Goal: Transaction & Acquisition: Purchase product/service

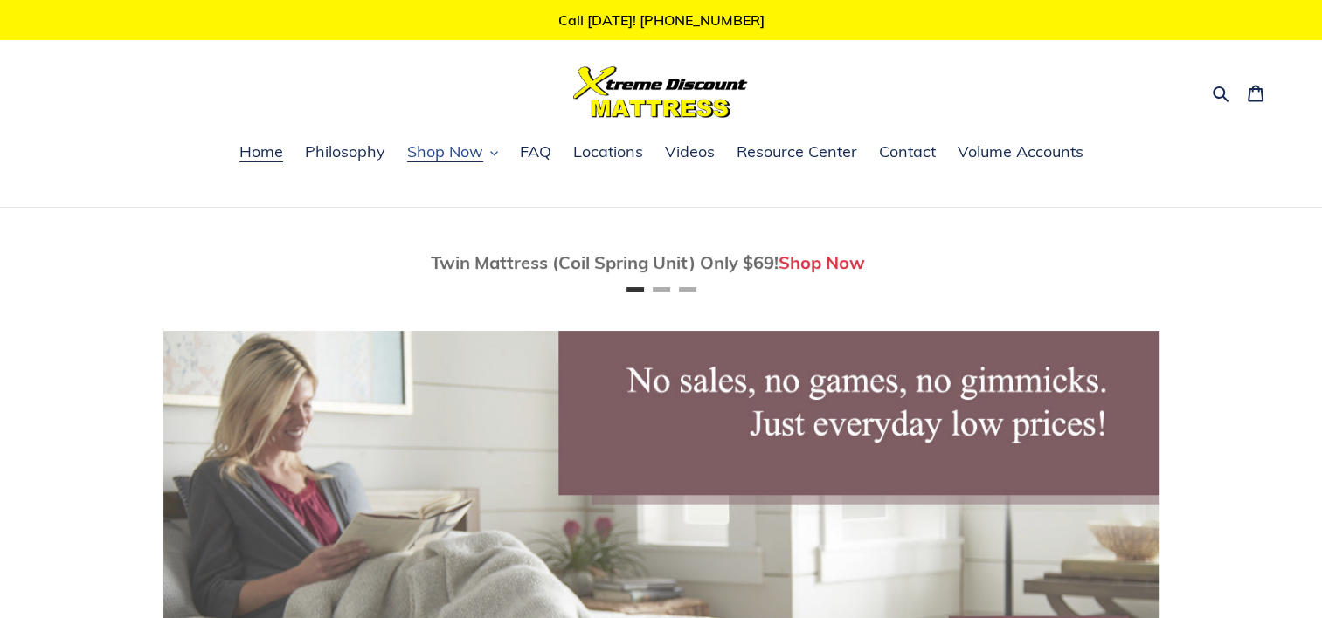
click at [492, 153] on icon "button" at bounding box center [493, 154] width 7 height 4
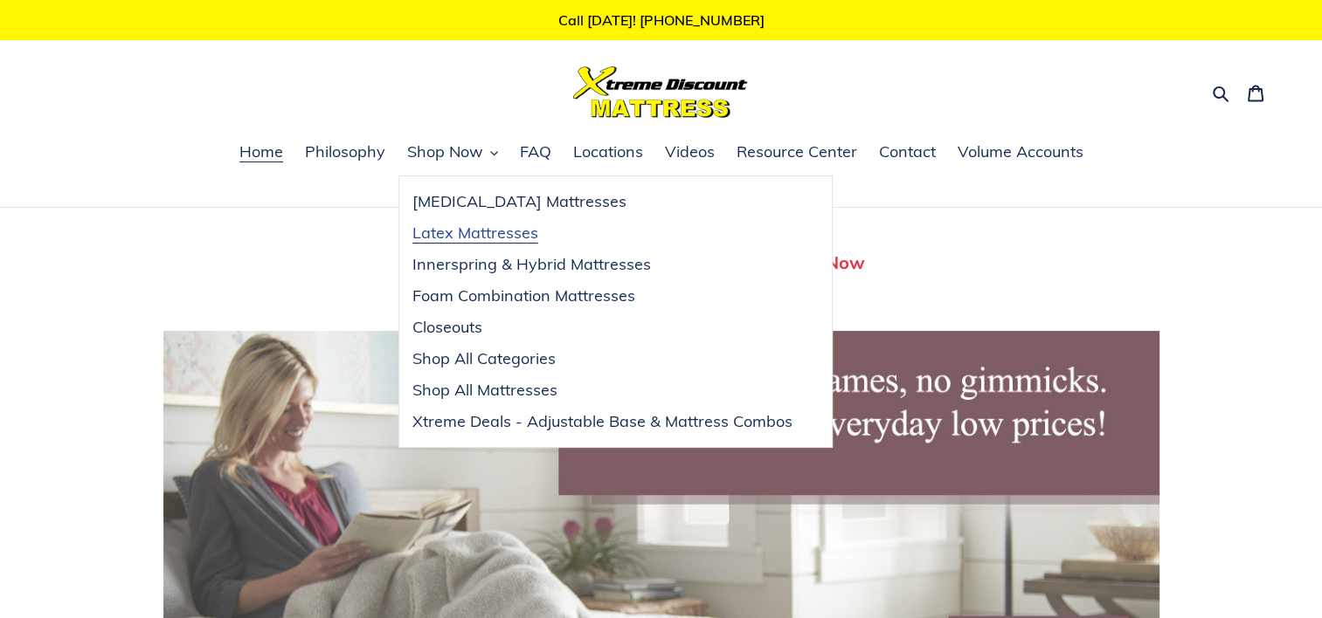
click at [488, 231] on span "Latex Mattresses" at bounding box center [475, 233] width 126 height 21
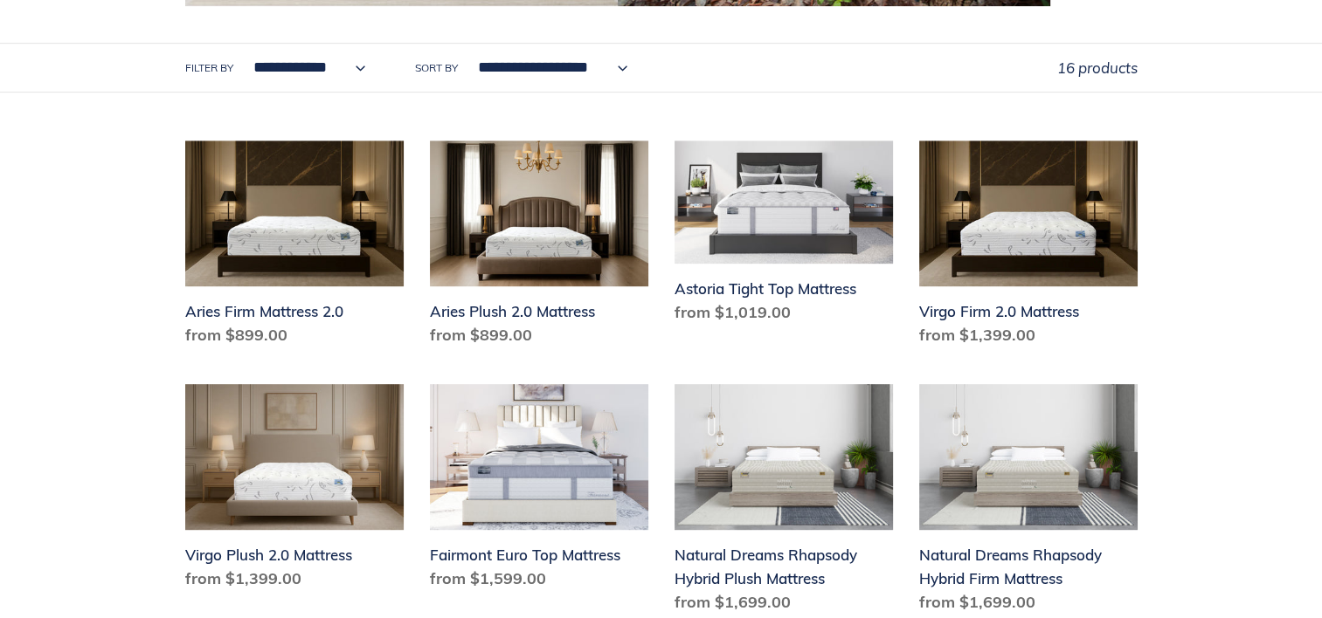
scroll to position [768, 0]
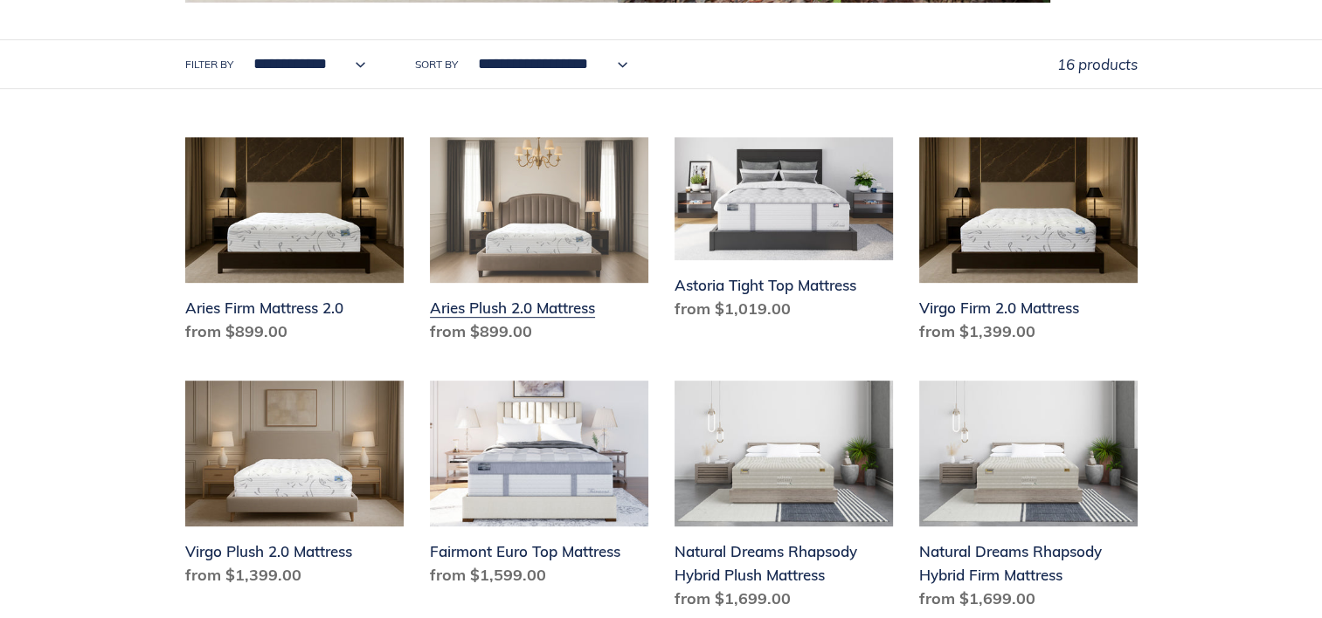
click at [514, 281] on link "Aries Plush 2.0 Mattress" at bounding box center [539, 243] width 218 height 213
